Goal: Task Accomplishment & Management: Use online tool/utility

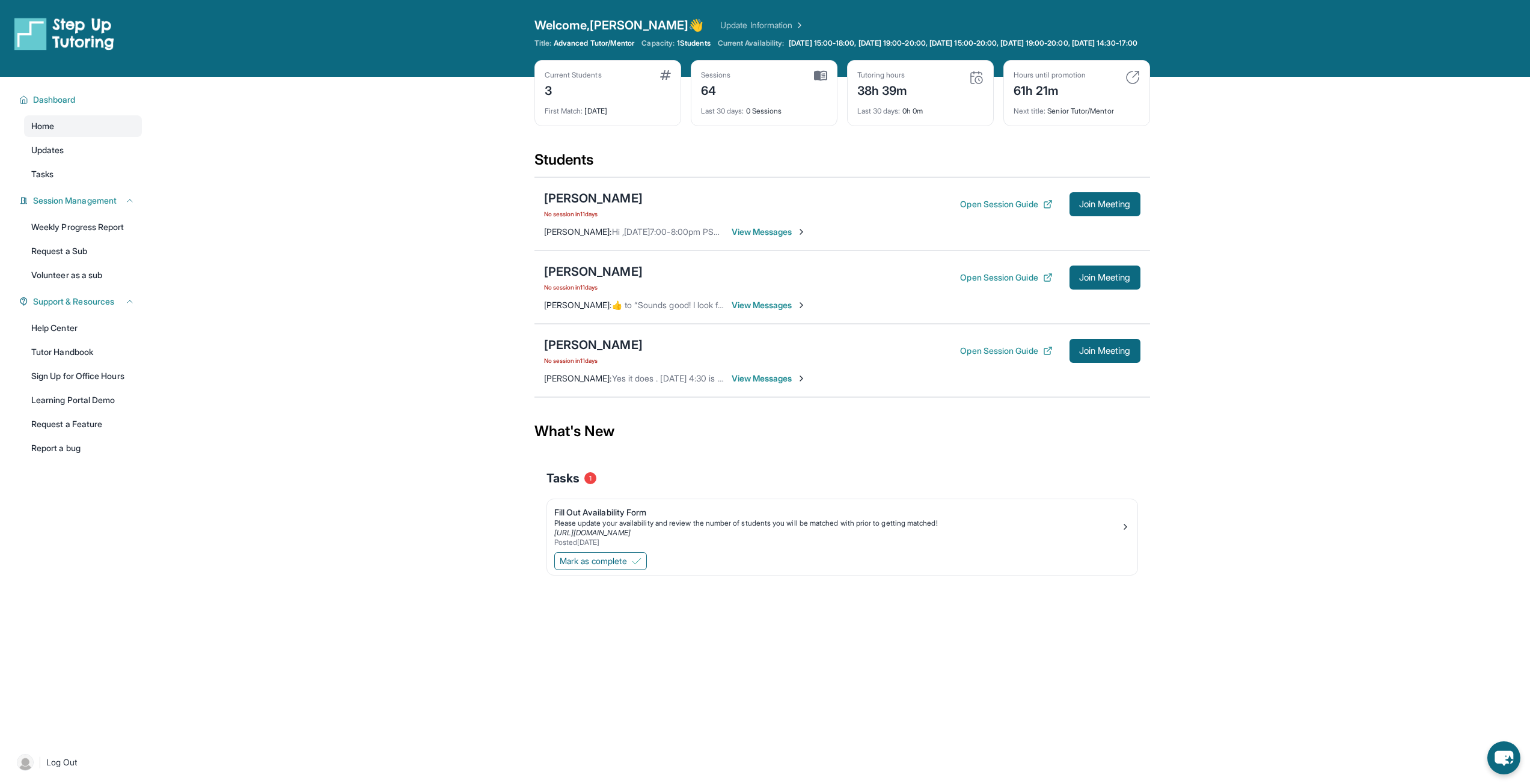
scroll to position [86, 0]
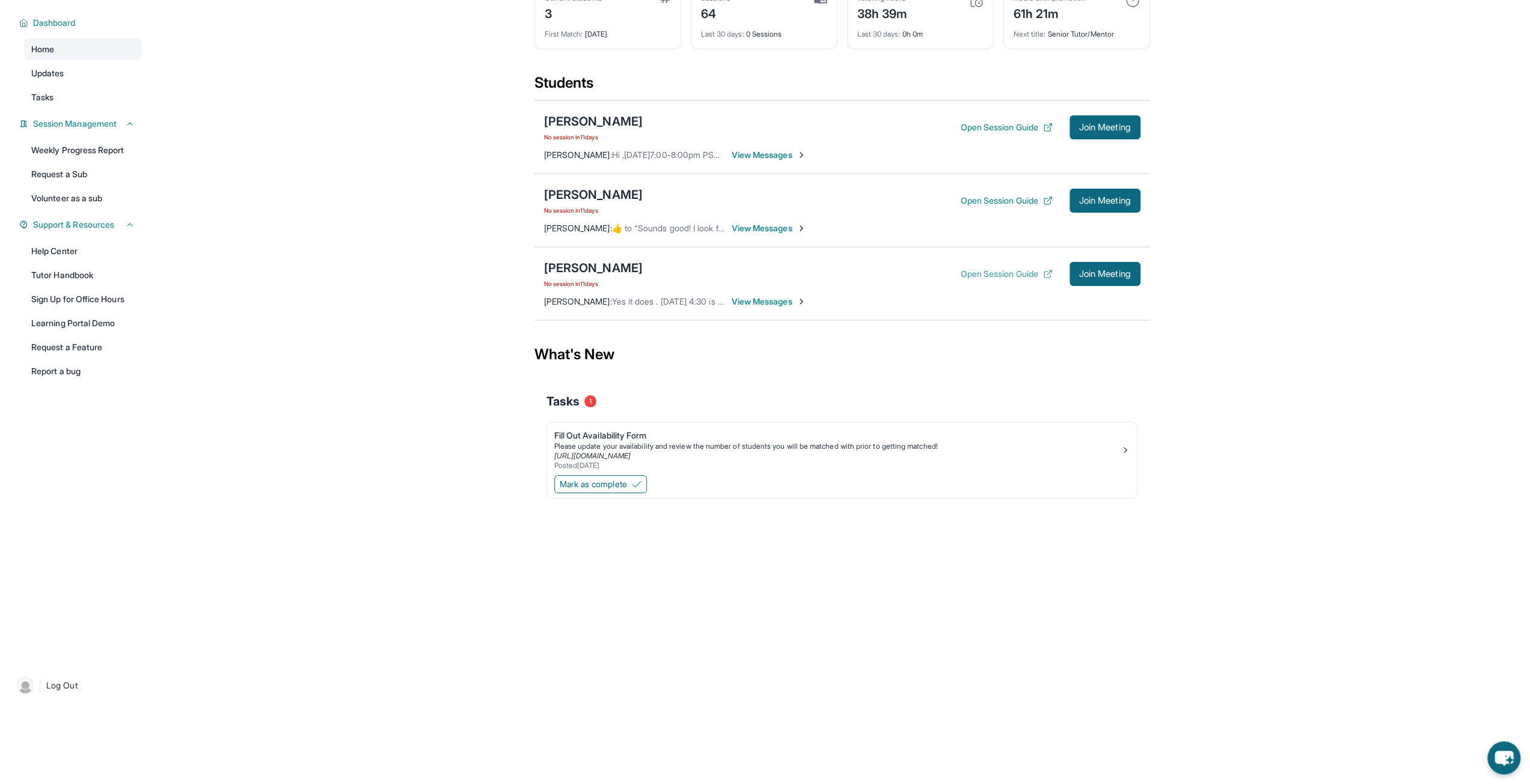
click at [1003, 268] on button "Open Session Guide" at bounding box center [1006, 274] width 92 height 12
click at [607, 264] on div "[PERSON_NAME]" at bounding box center [593, 268] width 98 height 17
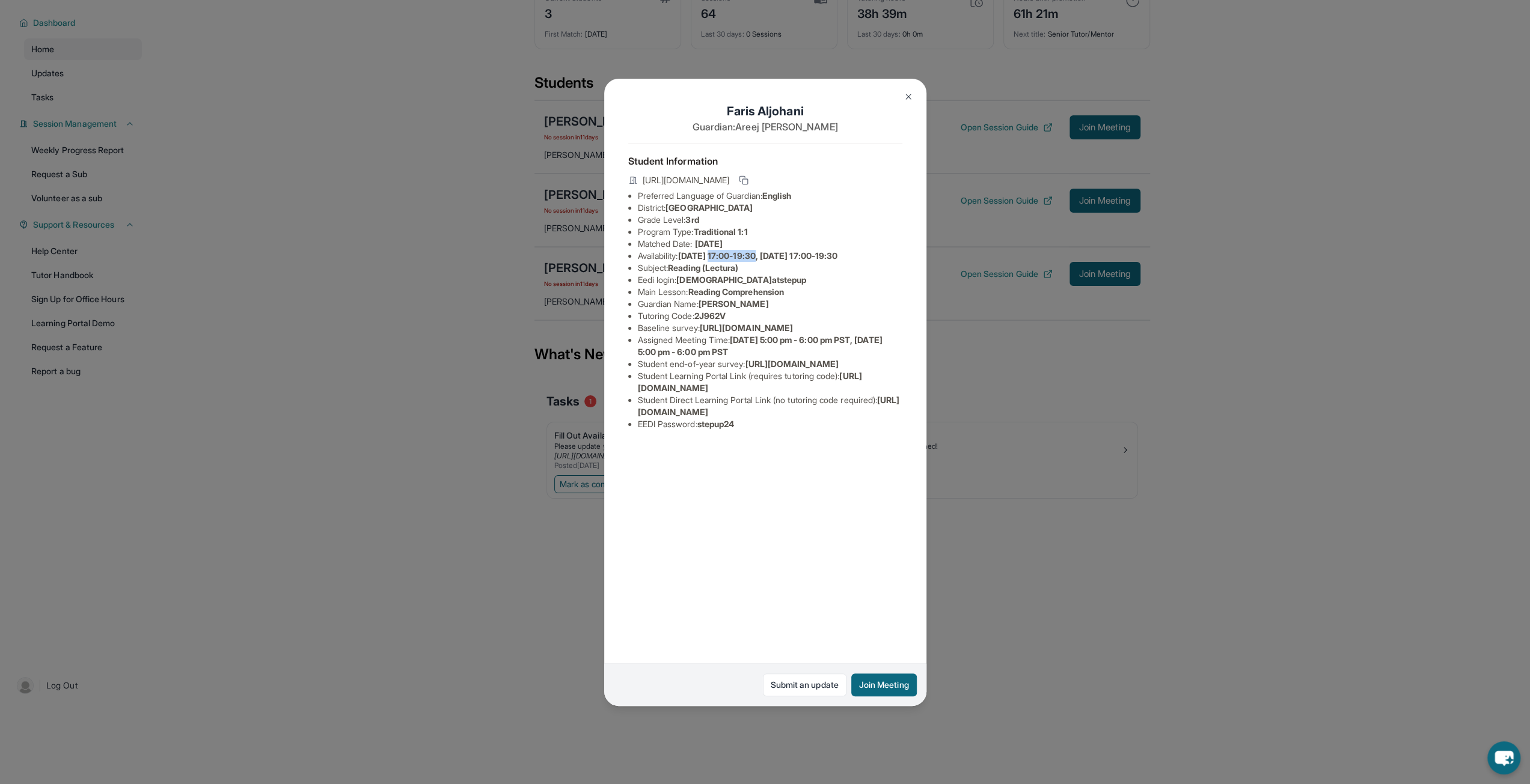
drag, startPoint x: 720, startPoint y: 255, endPoint x: 770, endPoint y: 249, distance: 50.4
click at [770, 250] on li "Availability: [DATE] 17:00-19:30, [DATE] 17:00-19:30" at bounding box center [770, 256] width 264 height 12
click at [909, 98] on img at bounding box center [908, 97] width 10 height 10
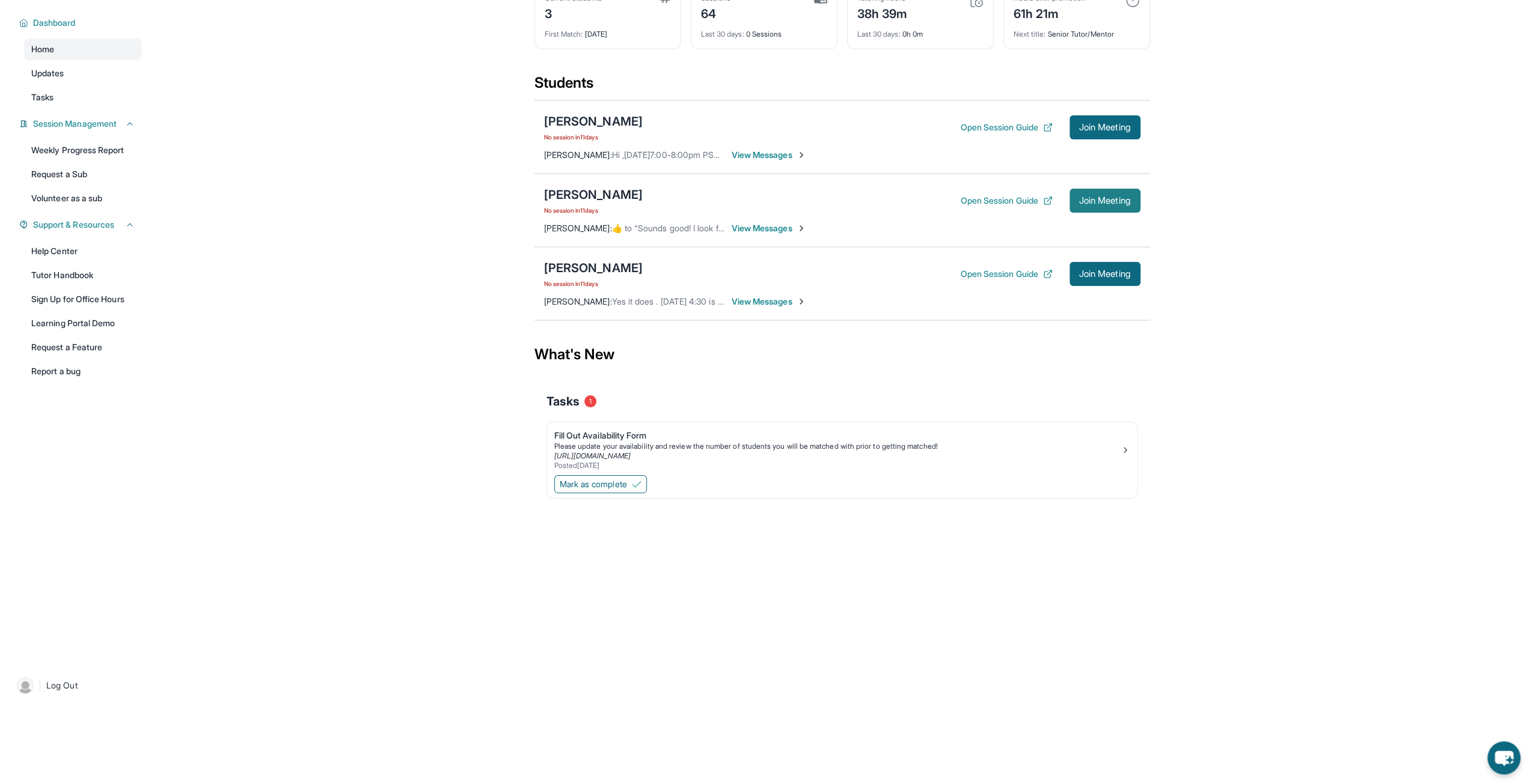
click at [1104, 205] on button "Join Meeting" at bounding box center [1104, 201] width 71 height 24
click at [572, 193] on div "[PERSON_NAME]" at bounding box center [593, 195] width 98 height 17
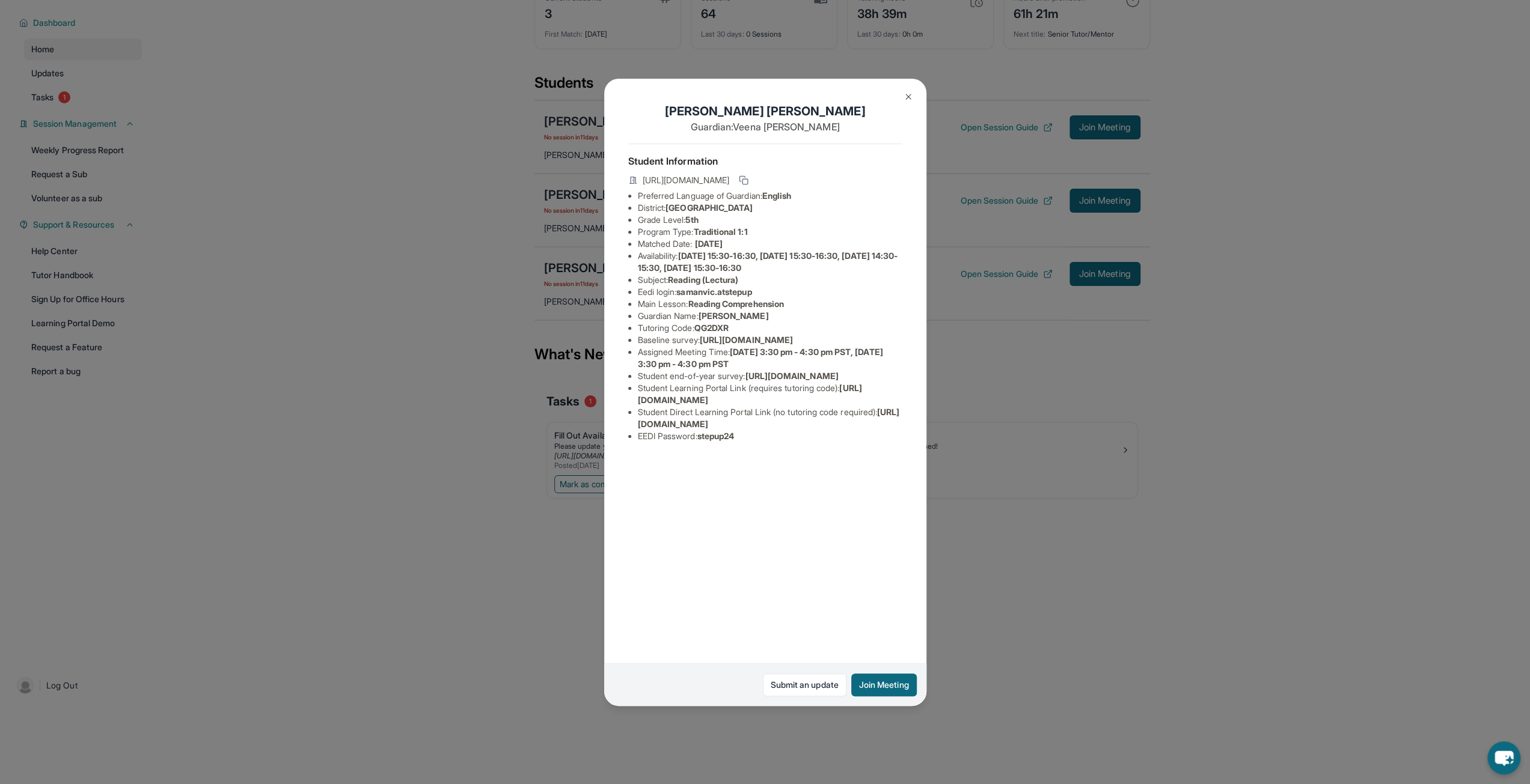
click at [736, 382] on li "Student end-of-year survey : [URL][DOMAIN_NAME]" at bounding box center [770, 376] width 264 height 12
click at [456, 301] on div "[PERSON_NAME] Guardian: [PERSON_NAME] Student Information [URL][DOMAIN_NAME] Pr…" at bounding box center [765, 392] width 1530 height 784
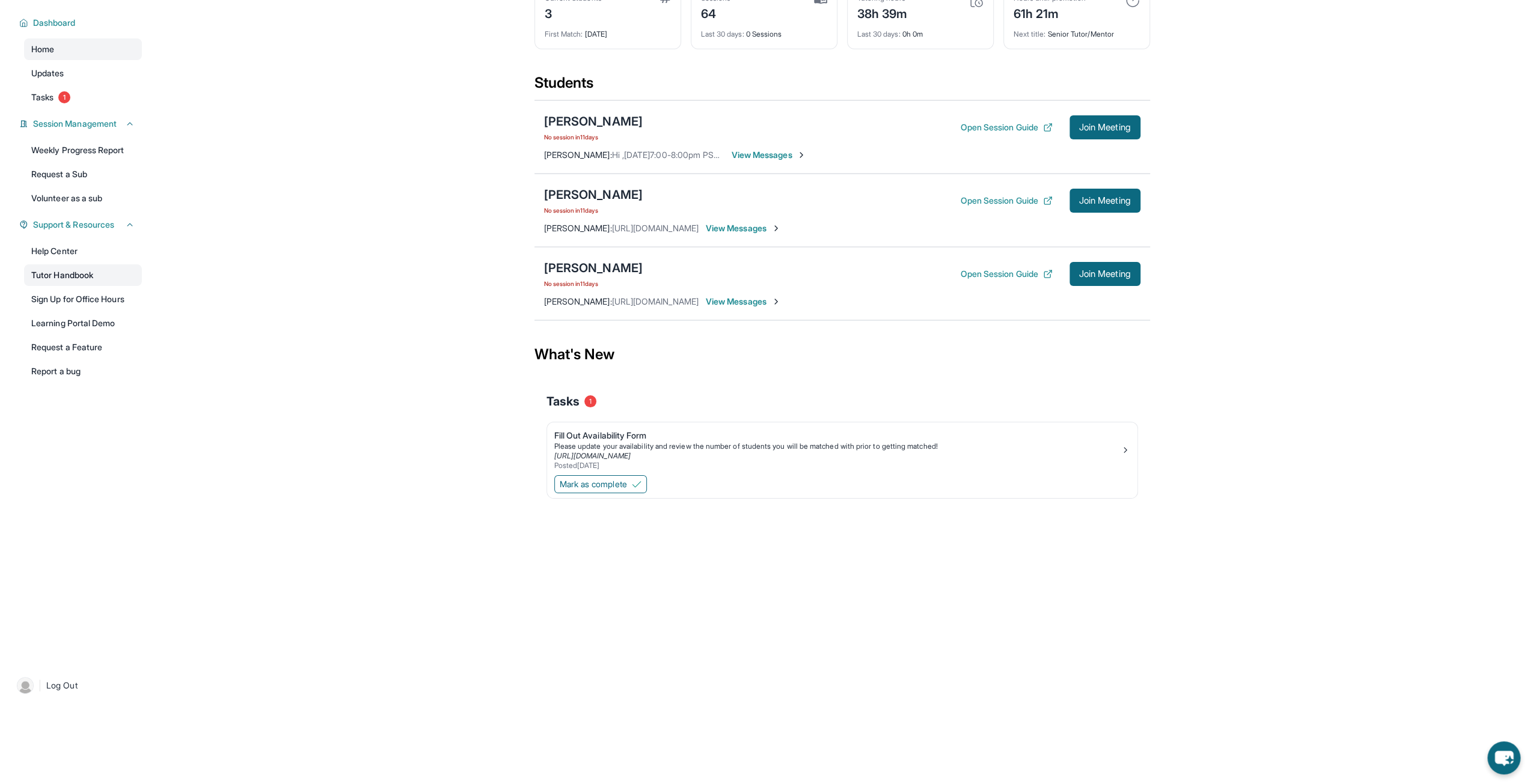
click at [85, 266] on link "Tutor Handbook" at bounding box center [83, 275] width 118 height 22
drag, startPoint x: 545, startPoint y: 194, endPoint x: 649, endPoint y: 193, distance: 104.0
click at [649, 193] on div "[PERSON_NAME] No session [DATE] Open Session Guide Join Meeting" at bounding box center [842, 201] width 597 height 29
copy div "[PERSON_NAME]"
click at [988, 203] on button "Open Session Guide" at bounding box center [1006, 201] width 92 height 12
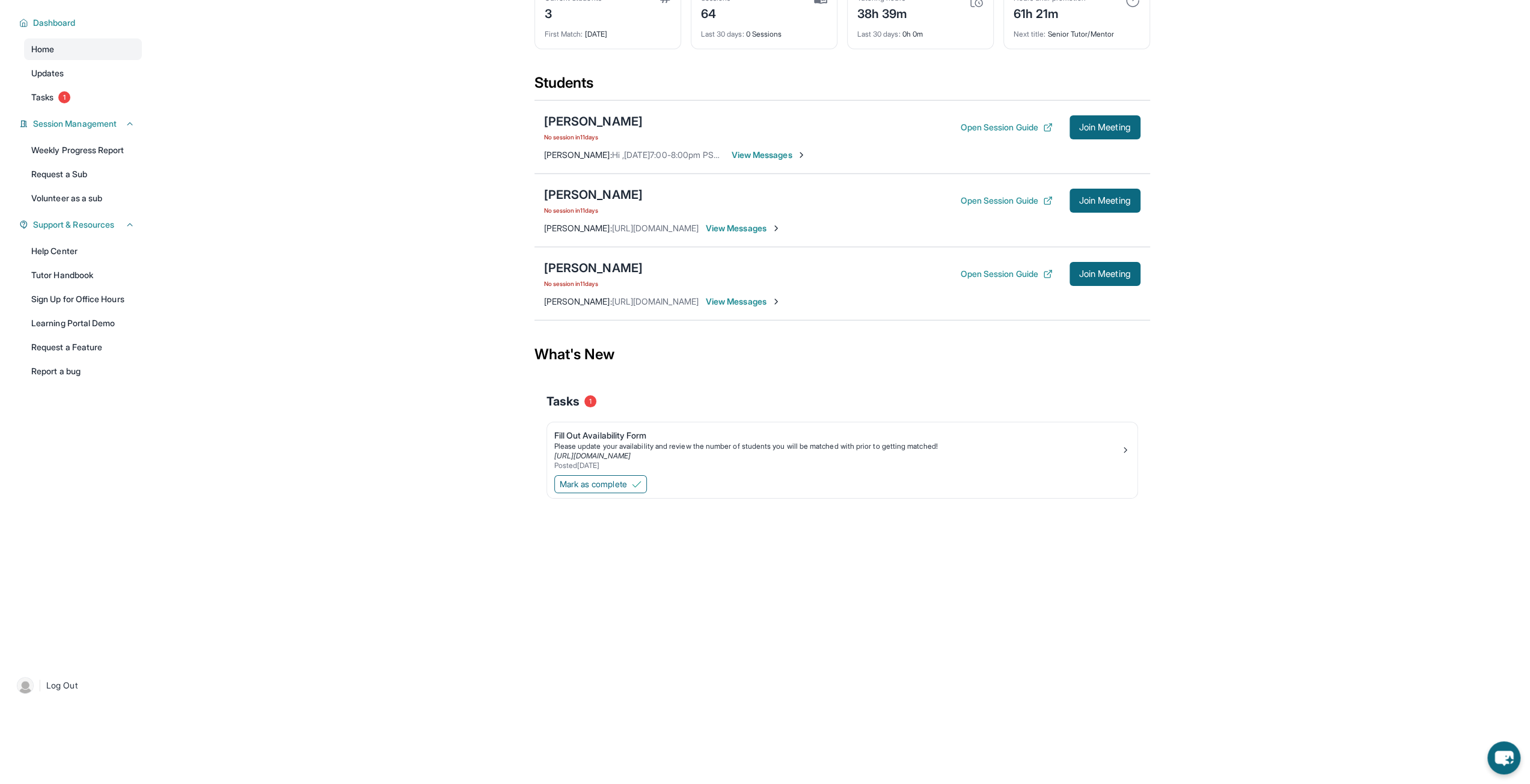
drag, startPoint x: 715, startPoint y: 269, endPoint x: 915, endPoint y: 284, distance: 200.6
click at [716, 269] on div "[PERSON_NAME] No session [DATE] Open Session Guide Join Meeting" at bounding box center [842, 274] width 597 height 29
click at [1116, 275] on span "Join Meeting" at bounding box center [1105, 274] width 52 height 7
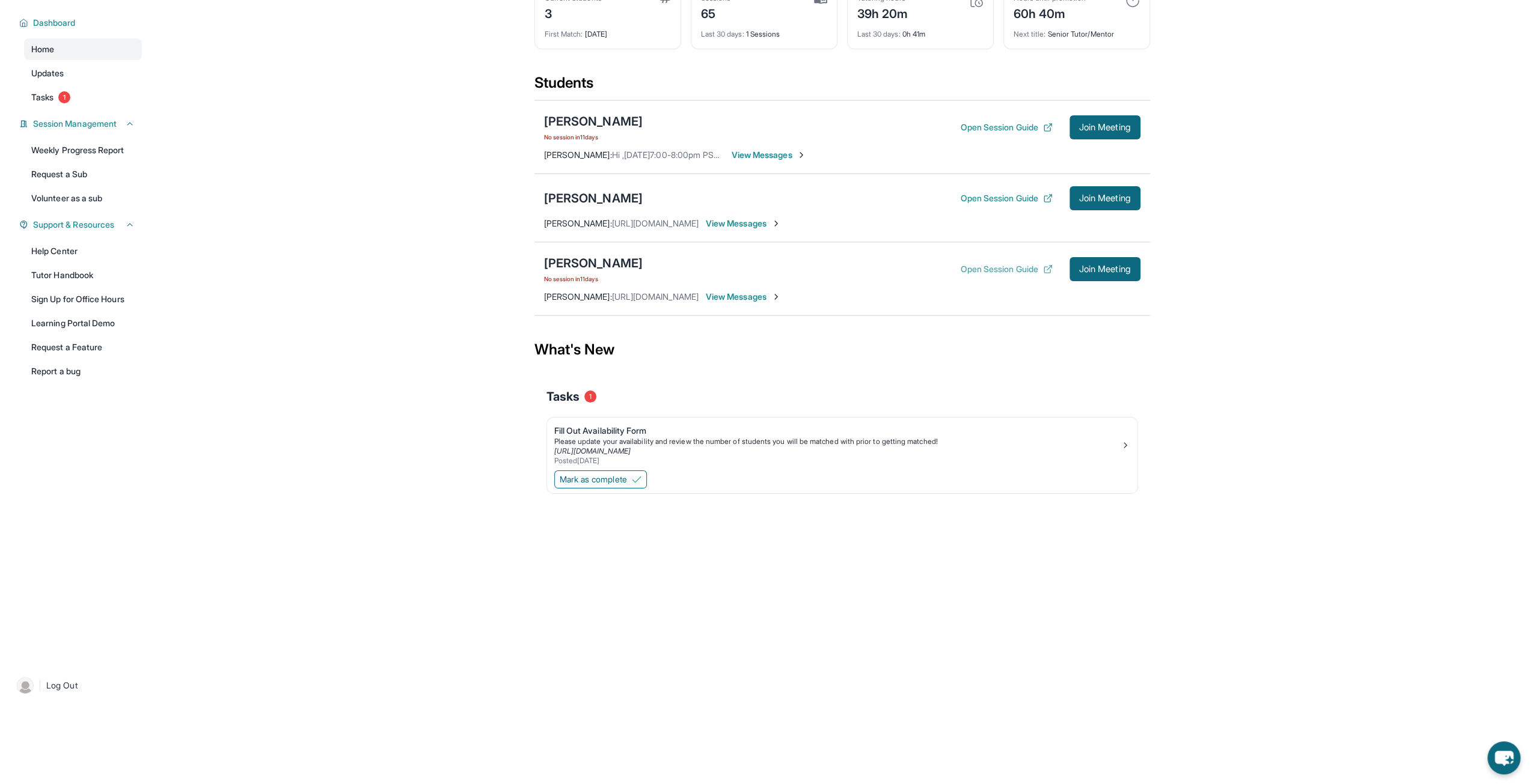
click at [1017, 269] on button "Open Session Guide" at bounding box center [1006, 269] width 92 height 12
click at [981, 264] on button "Open Session Guide" at bounding box center [1006, 269] width 92 height 12
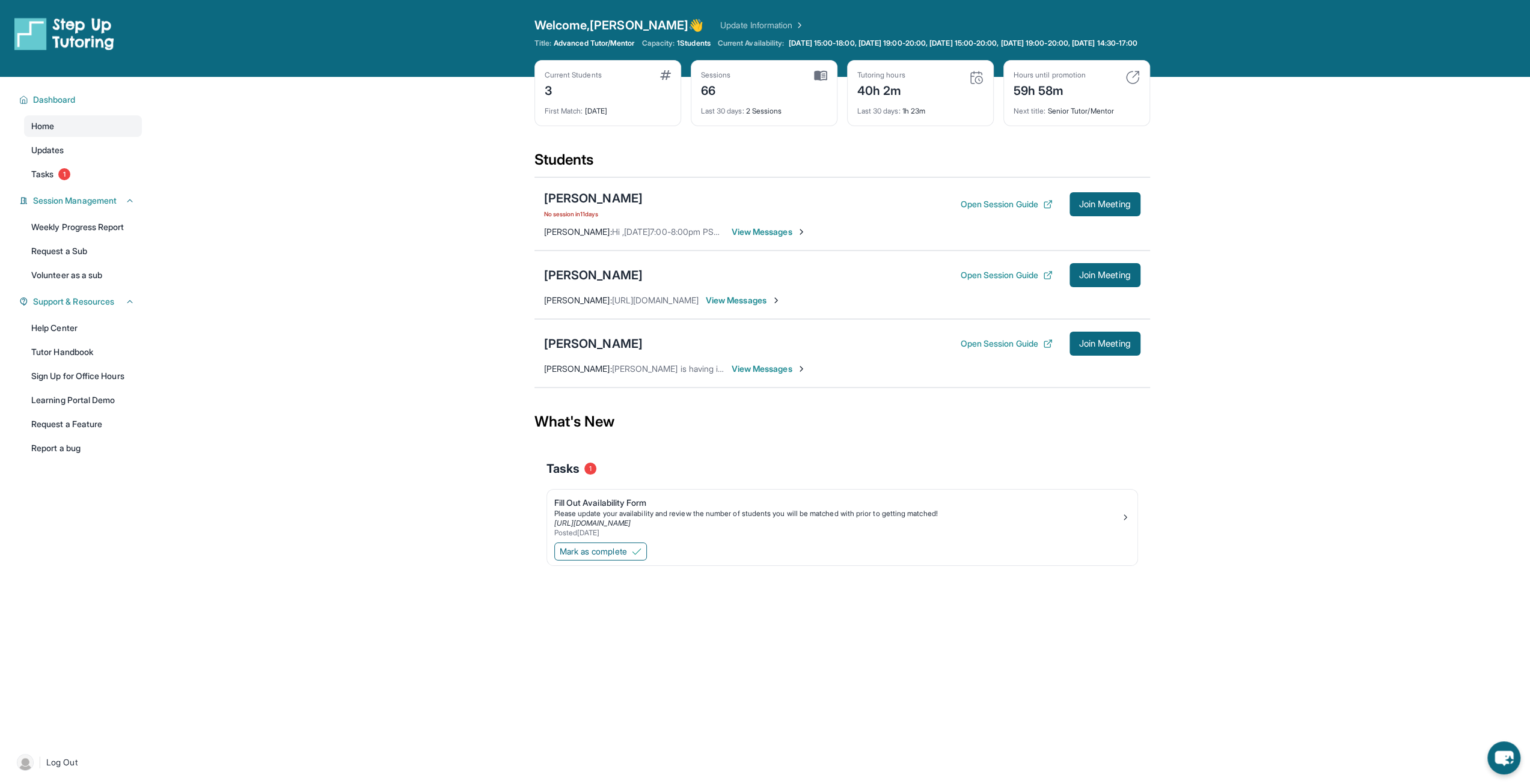
click at [874, 94] on div "40h 2m" at bounding box center [882, 89] width 48 height 19
